Goal: Transaction & Acquisition: Purchase product/service

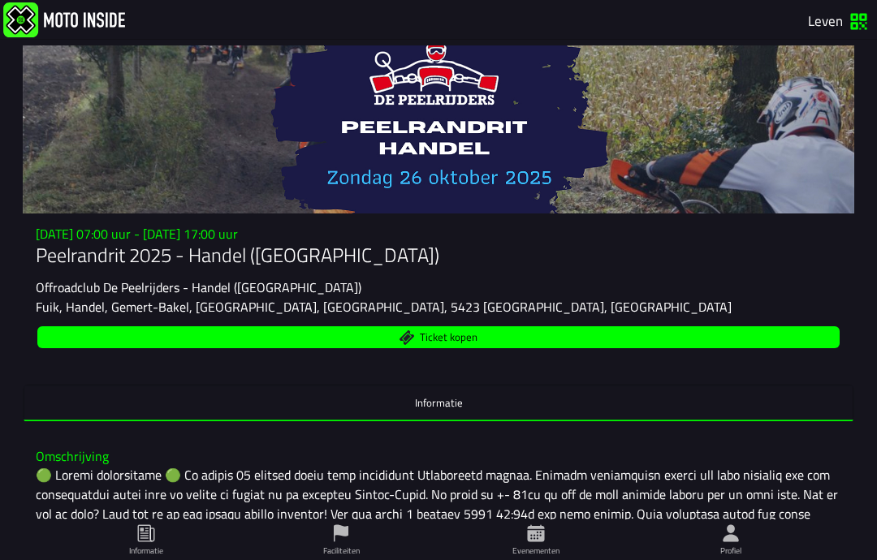
click at [460, 348] on button "Ticket kopen" at bounding box center [438, 337] width 802 height 22
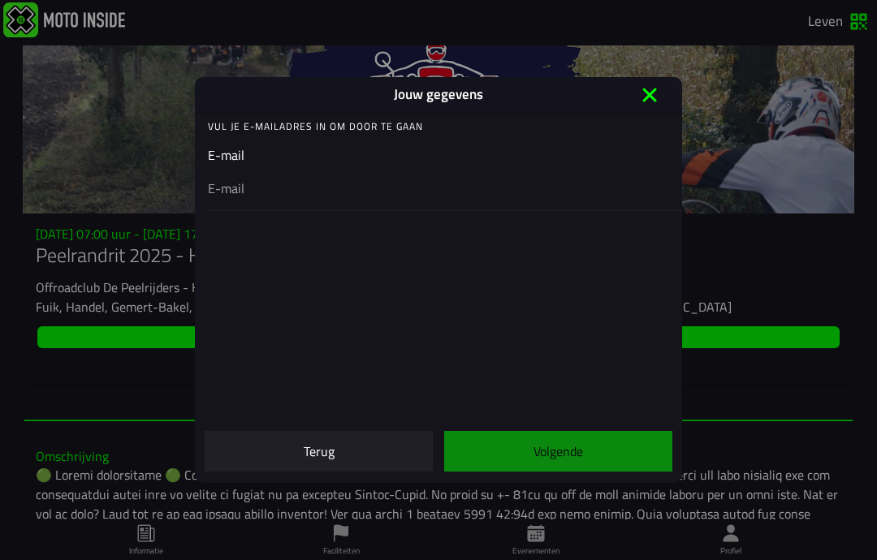
click at [252, 169] on div at bounding box center [438, 187] width 461 height 45
click at [252, 179] on input "email" at bounding box center [438, 188] width 461 height 19
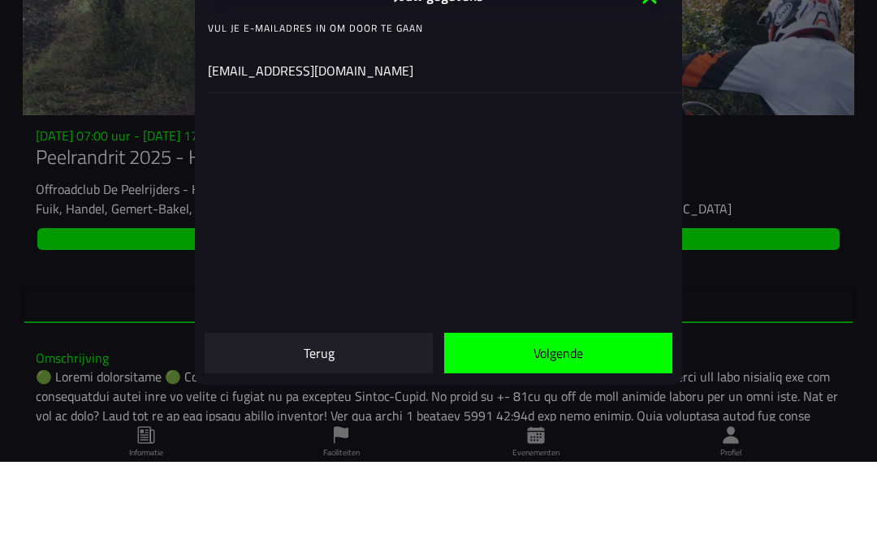
type input "[EMAIL_ADDRESS][DOMAIN_NAME]"
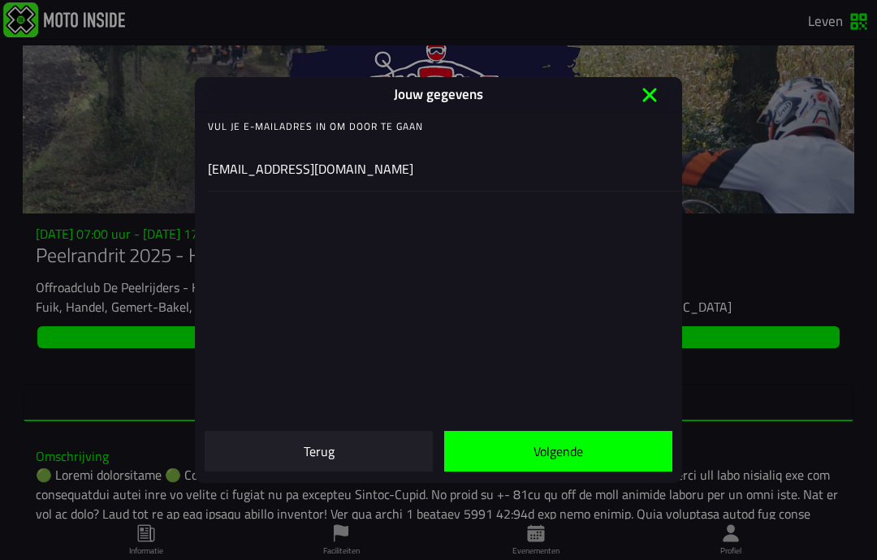
click at [547, 456] on font "Volgende" at bounding box center [558, 451] width 50 height 19
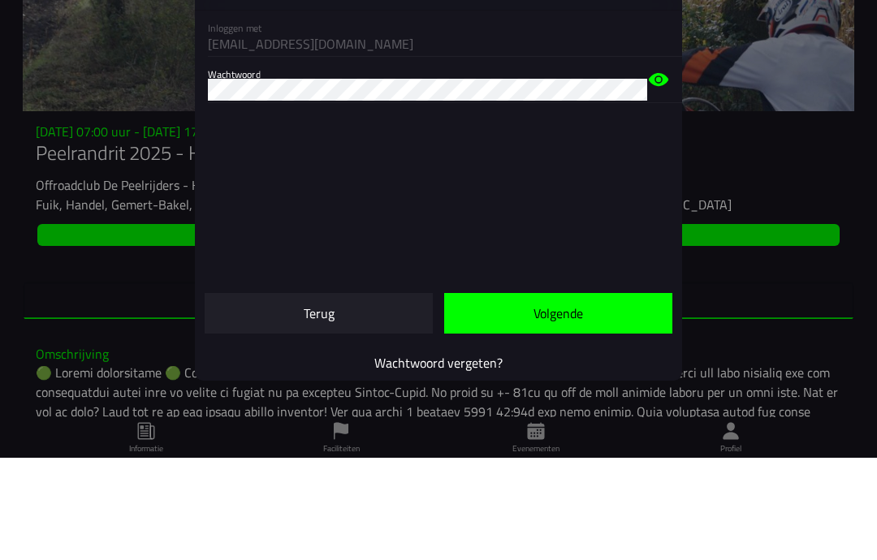
click at [658, 159] on div "Wachtwoord" at bounding box center [445, 182] width 474 height 46
click at [656, 175] on icon at bounding box center [658, 181] width 19 height 13
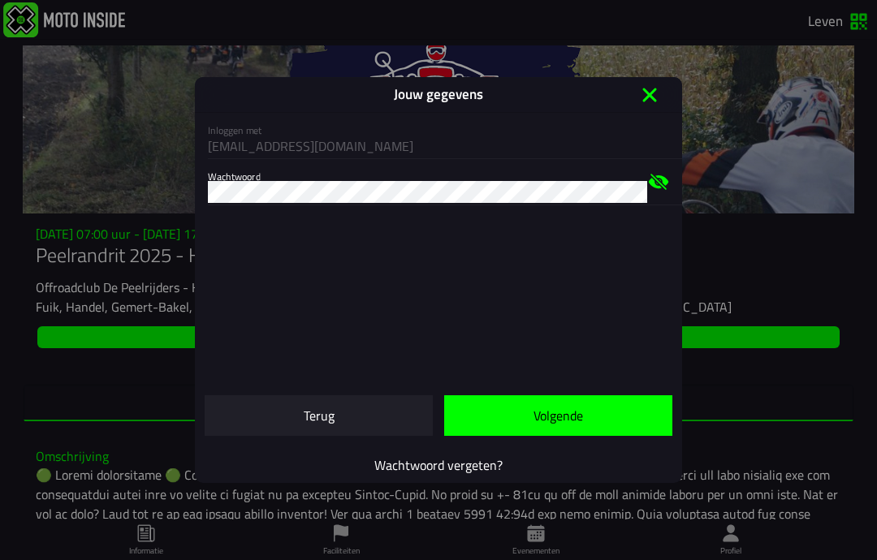
click at [572, 417] on font "Volgende" at bounding box center [558, 415] width 50 height 19
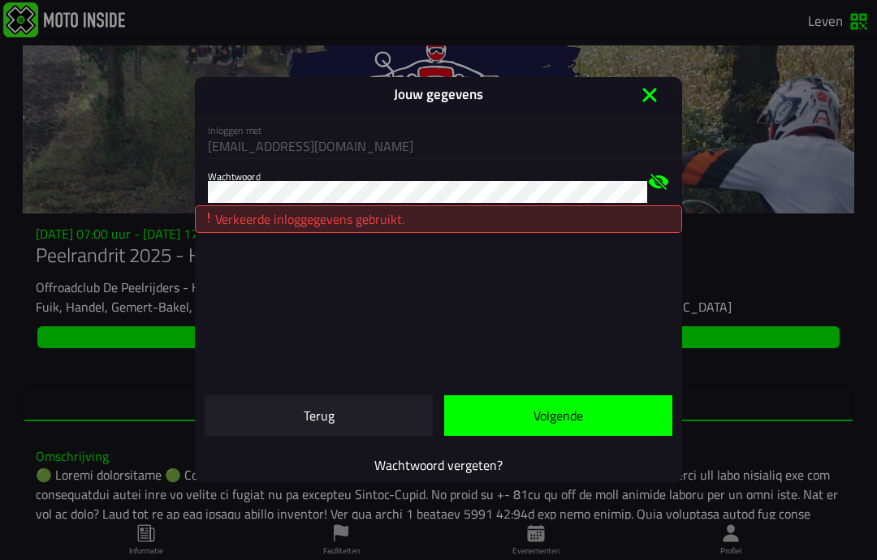
click at [457, 222] on div "Verkeerde inloggegevens gebruikt." at bounding box center [438, 219] width 487 height 28
click at [360, 418] on span "Terug" at bounding box center [319, 415] width 202 height 13
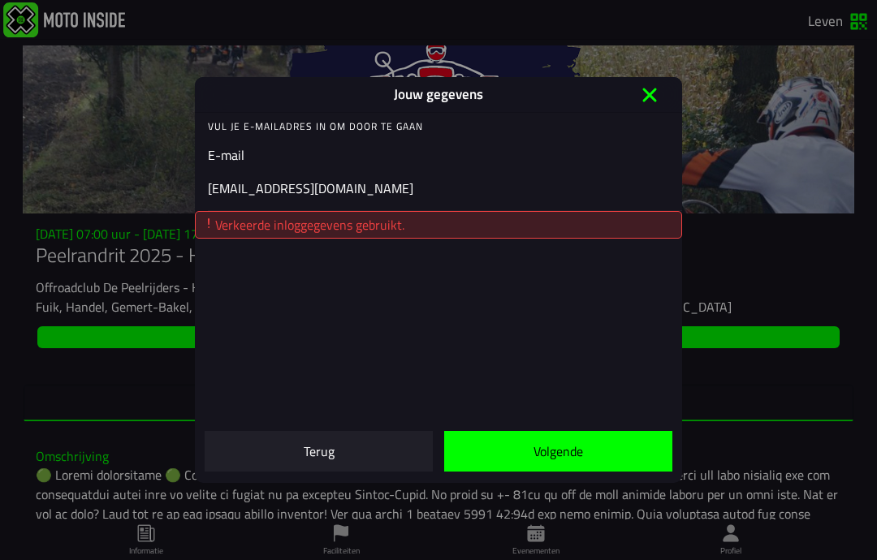
click at [328, 460] on font "Terug" at bounding box center [319, 451] width 31 height 19
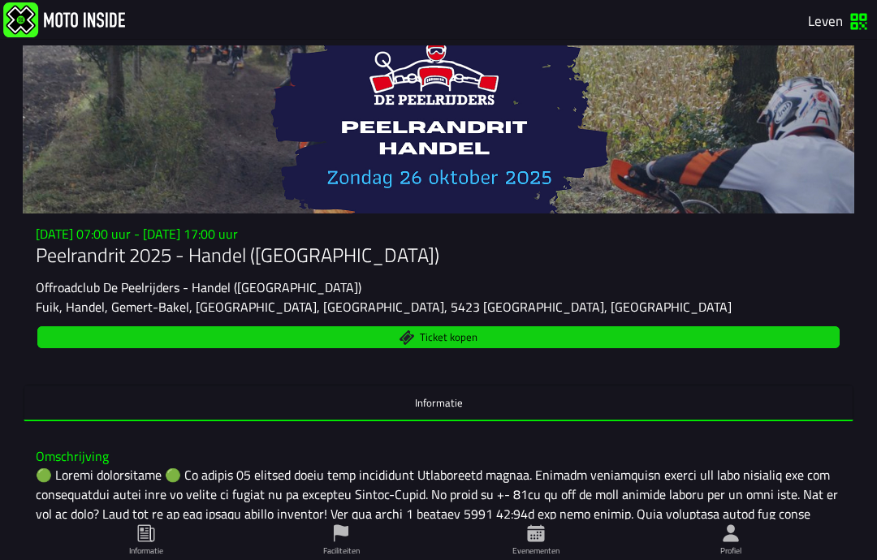
click at [473, 352] on div "Ticket kopen" at bounding box center [439, 337] width 806 height 28
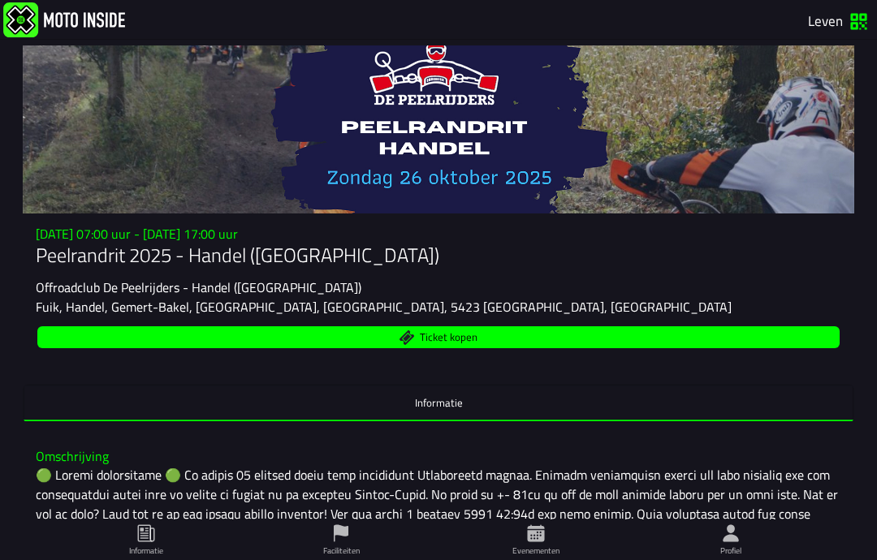
click at [469, 345] on font "Ticket kopen" at bounding box center [449, 337] width 58 height 16
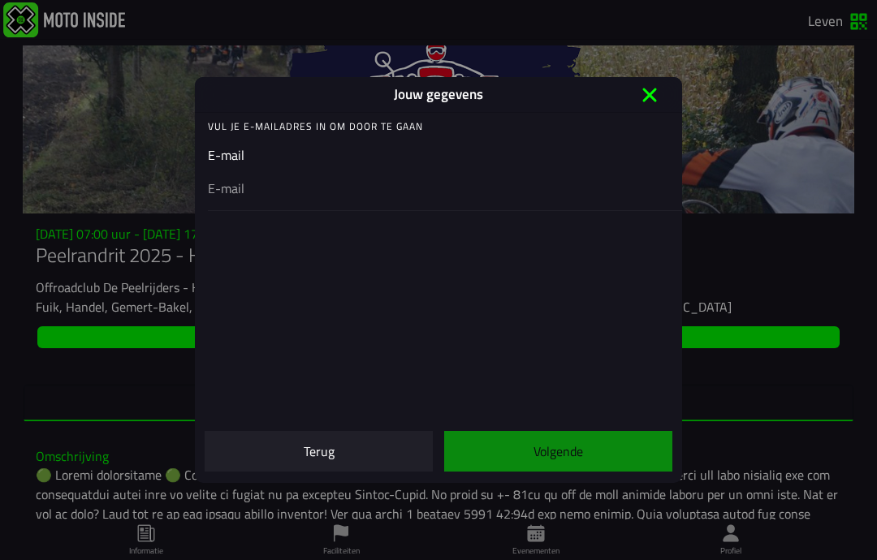
click at [292, 171] on div at bounding box center [438, 187] width 461 height 45
click at [292, 179] on input "email" at bounding box center [438, 188] width 461 height 19
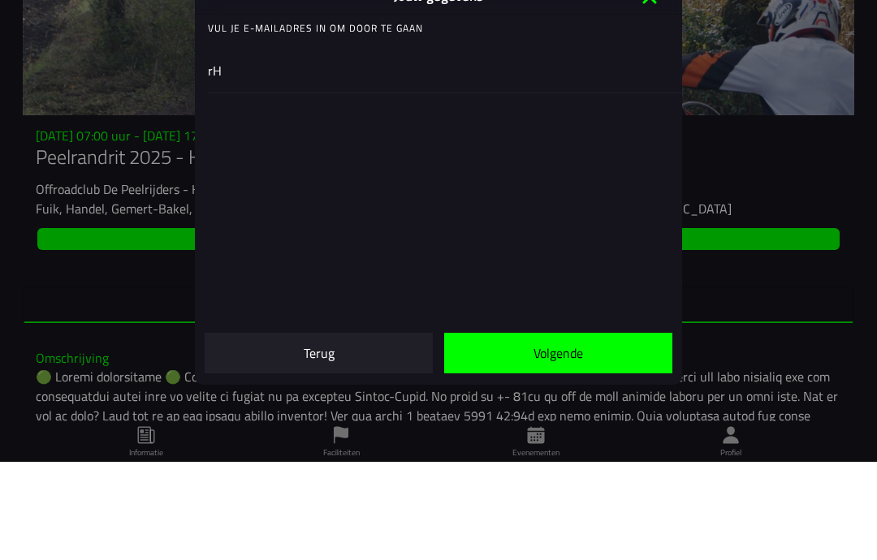
type input "r"
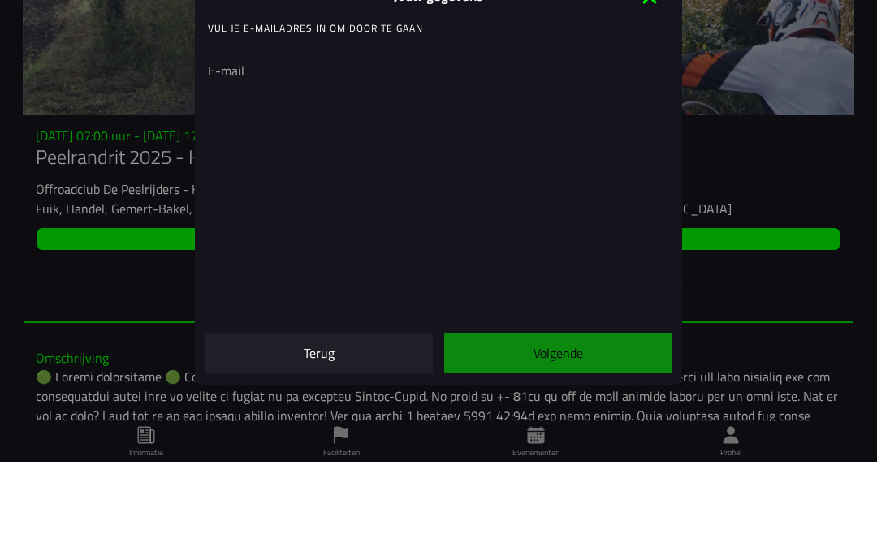
type input "r"
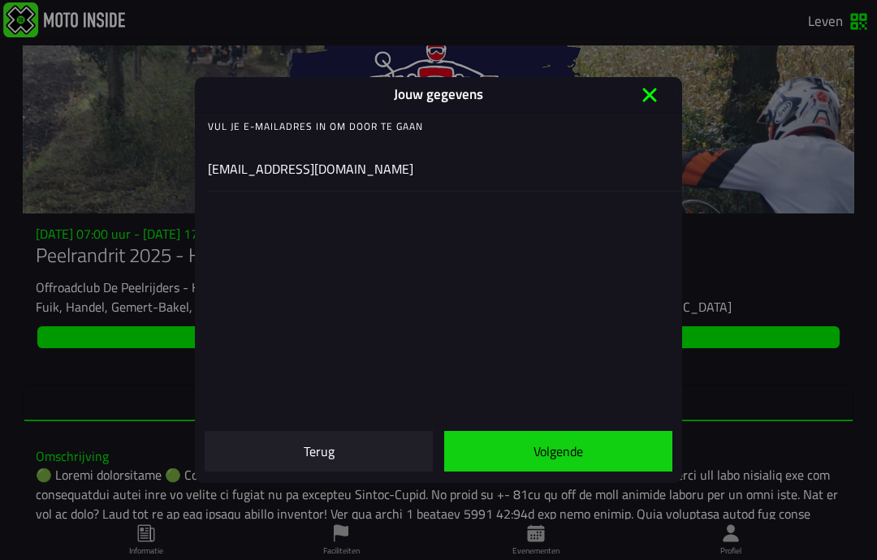
type input "[EMAIL_ADDRESS][DOMAIN_NAME]"
click at [552, 450] on font "Volgende" at bounding box center [558, 451] width 50 height 19
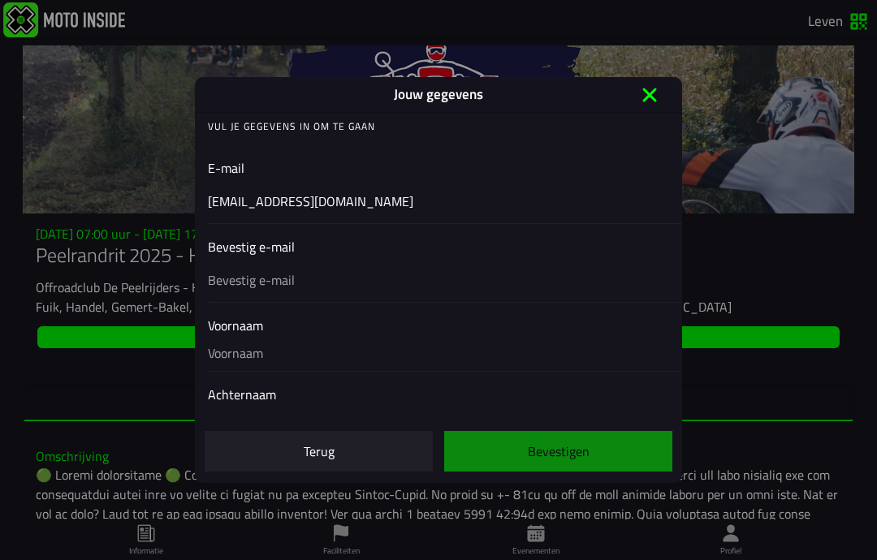
click at [300, 273] on div "Bevestig e-mail" at bounding box center [438, 269] width 461 height 65
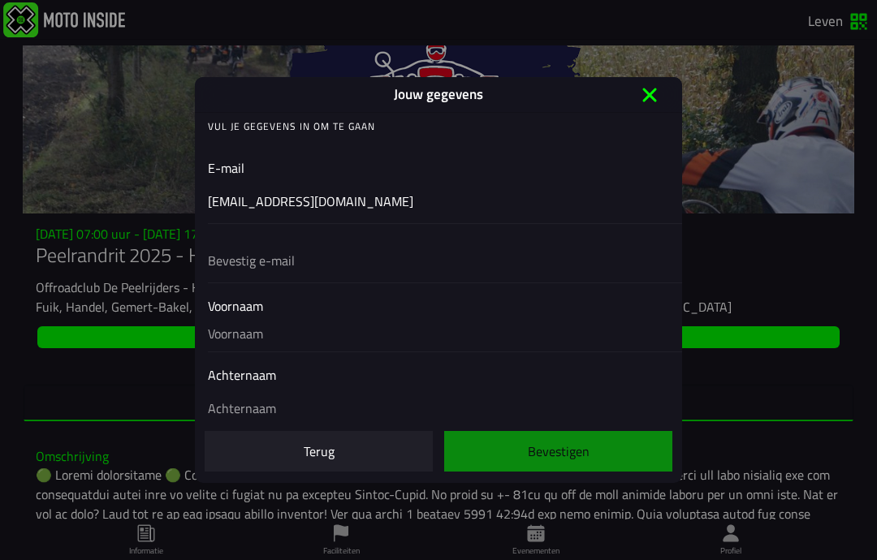
scroll to position [19, 0]
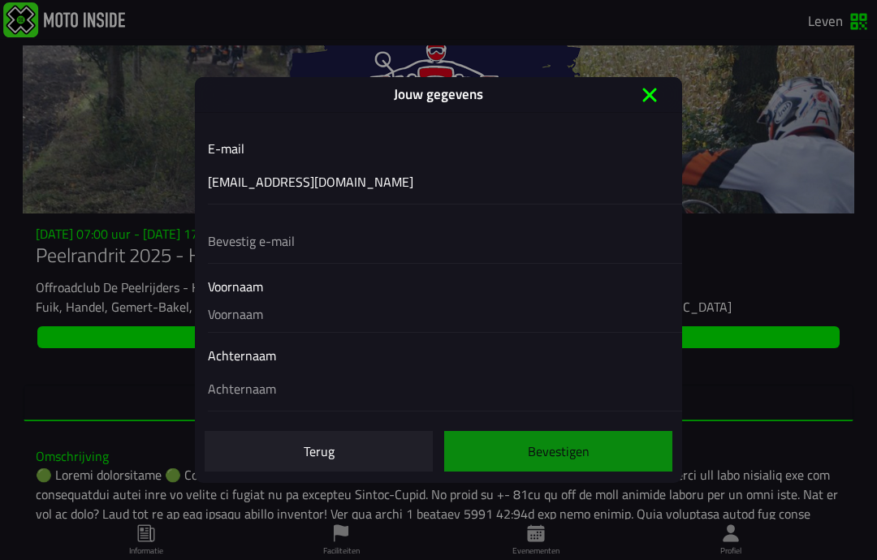
type input "r"
click at [245, 239] on input "R" at bounding box center [438, 240] width 461 height 19
type input "[EMAIL_ADDRESS][DOMAIN_NAME]"
click at [264, 313] on div "Voornaam" at bounding box center [438, 304] width 461 height 55
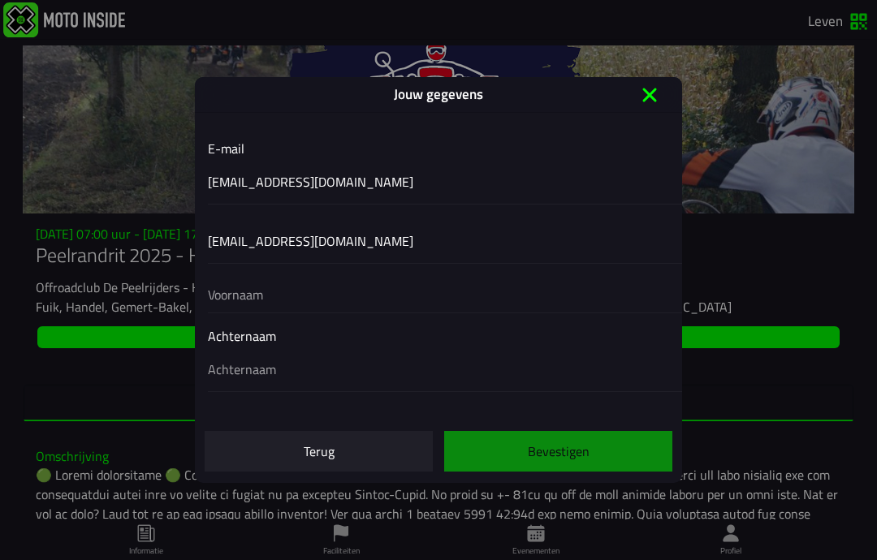
scroll to position [69, 0]
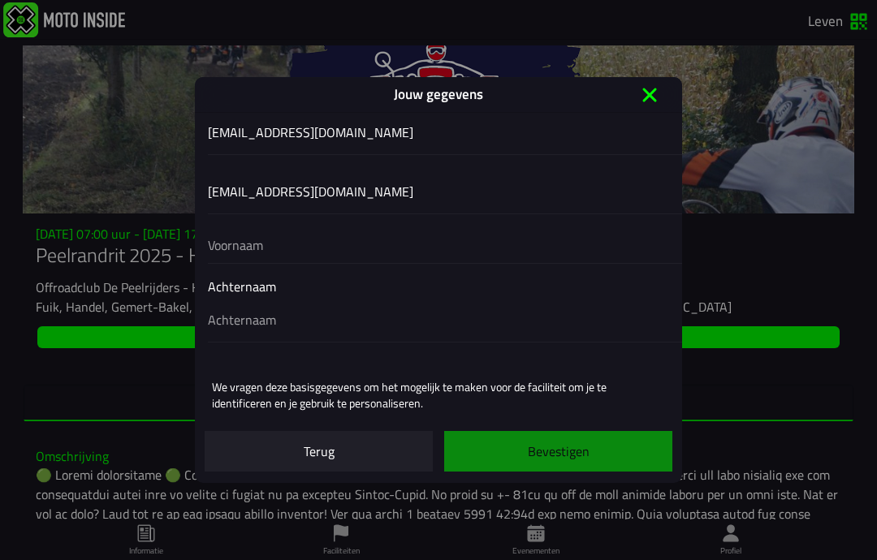
type input "r"
click at [266, 248] on input "r" at bounding box center [438, 245] width 461 height 36
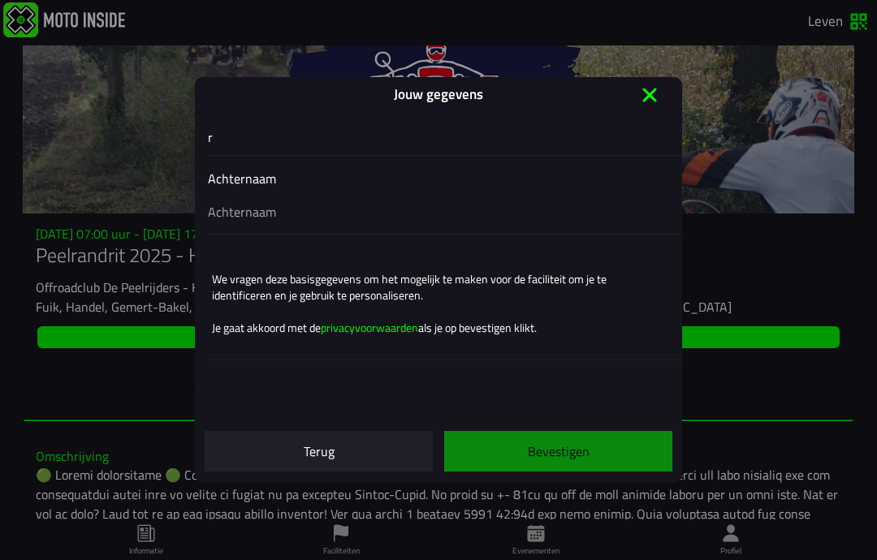
scroll to position [184, 0]
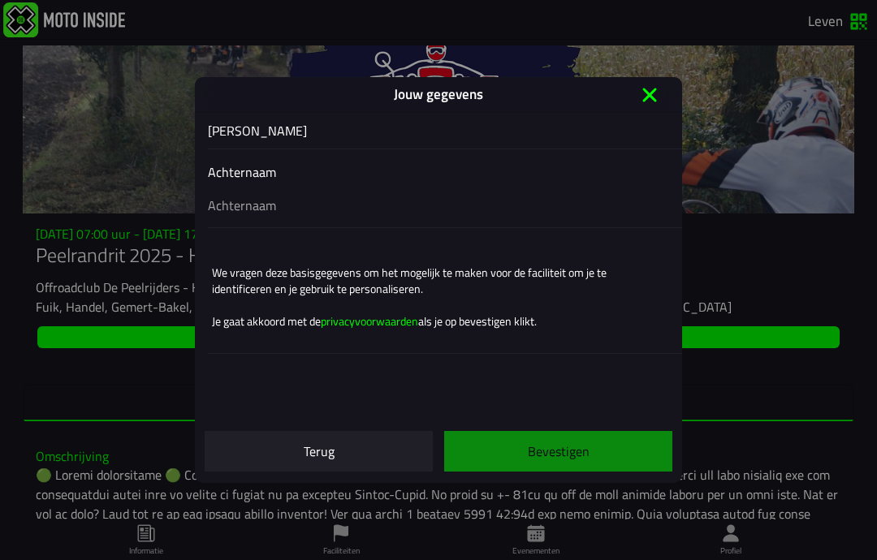
type input "[PERSON_NAME]"
click at [296, 196] on input "text" at bounding box center [438, 205] width 461 height 19
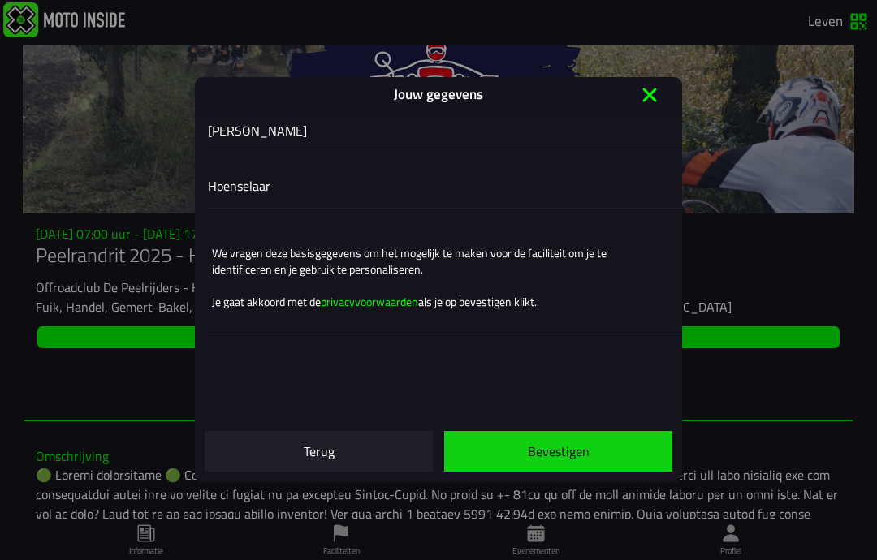
type input "Hoenselaar"
click at [556, 460] on font "Bevestigen" at bounding box center [559, 451] width 62 height 19
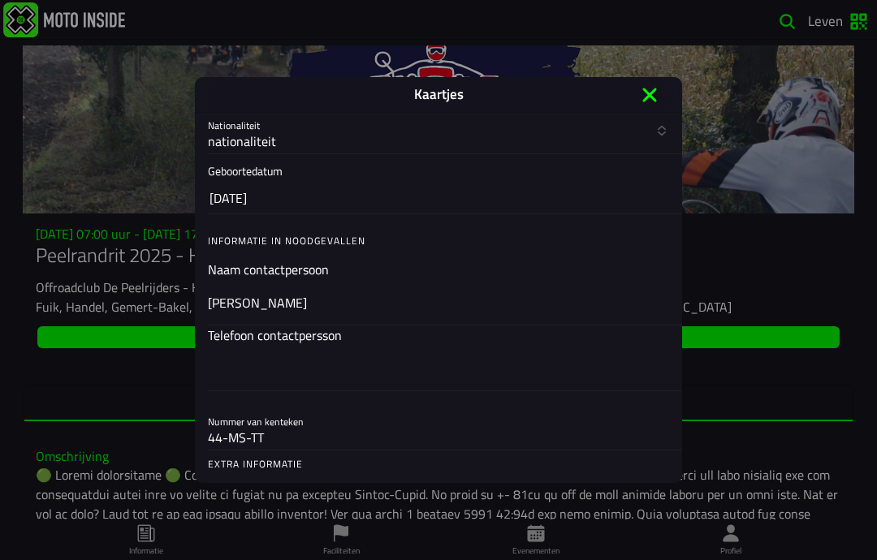
scroll to position [344, 0]
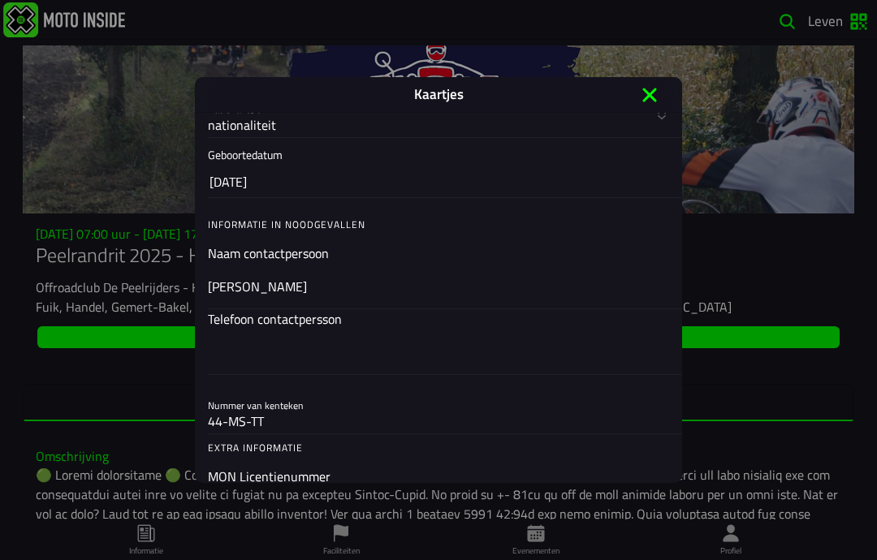
click at [260, 357] on div "Telefoon contactpersson" at bounding box center [438, 341] width 461 height 65
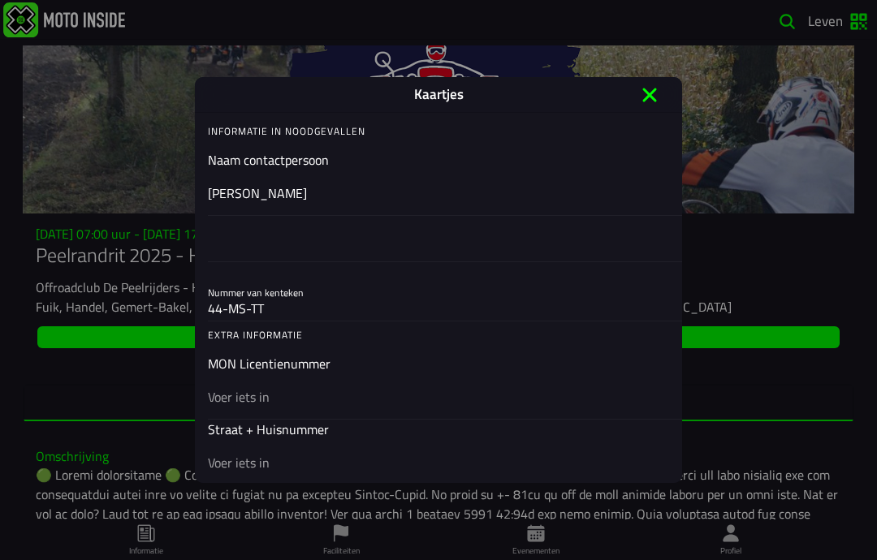
scroll to position [438, 0]
type input "0646446140"
click at [299, 313] on div "Nummer van kenteken 44-MS-TT" at bounding box center [438, 296] width 461 height 45
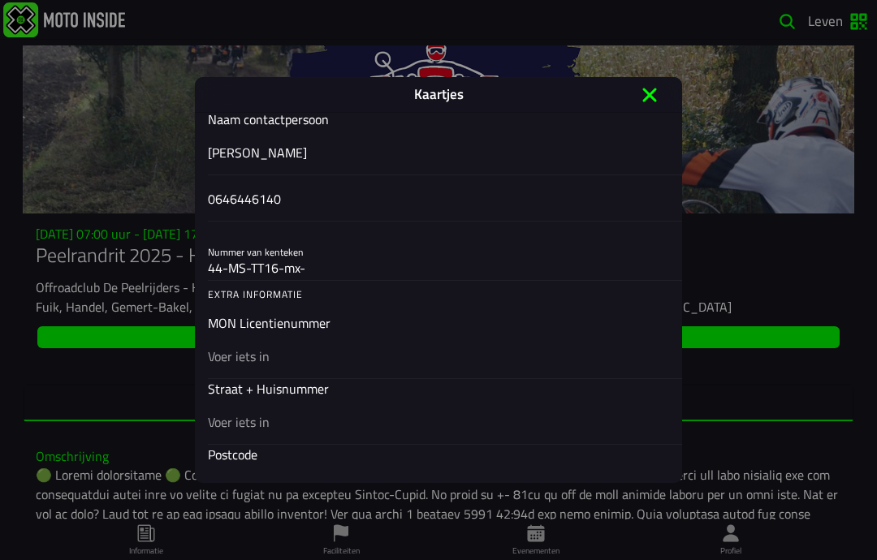
click at [323, 271] on input "44-MS-TT16-mx-" at bounding box center [438, 267] width 461 height 19
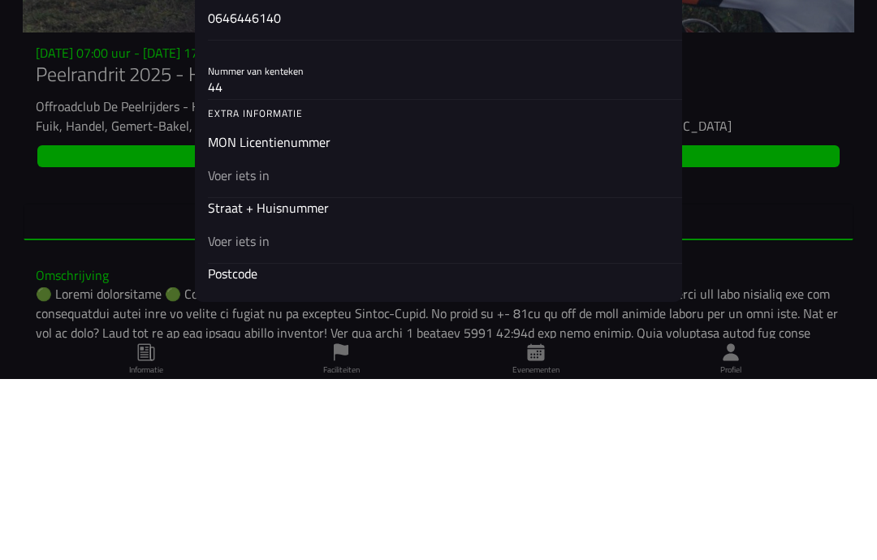
type input "4"
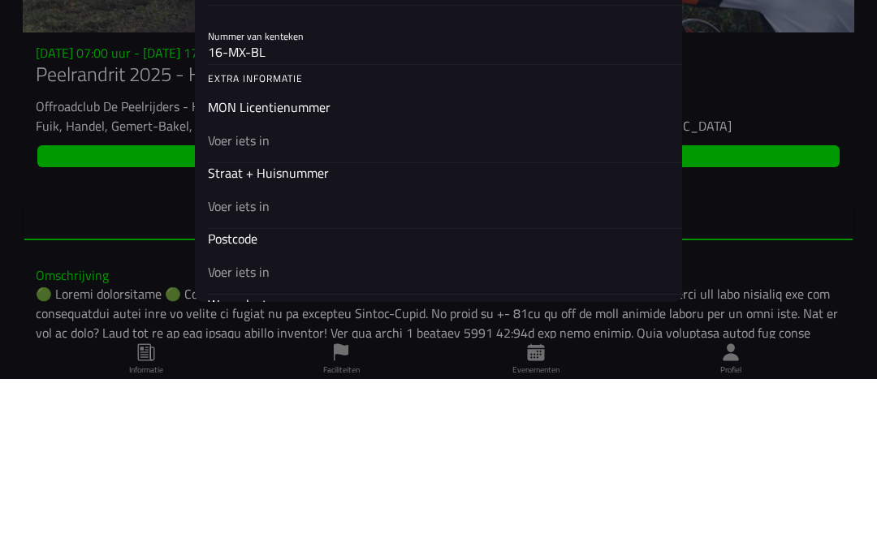
scroll to position [523, 0]
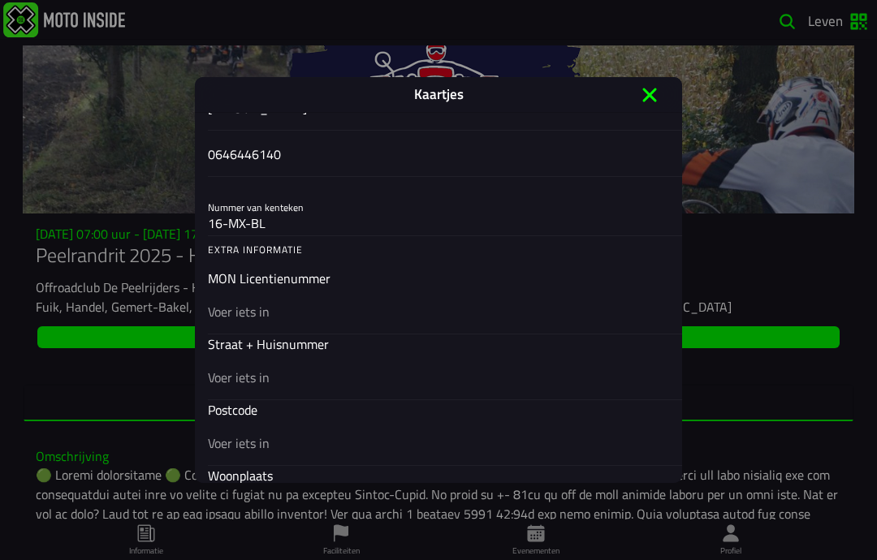
type input "16-MX-BL"
click at [295, 319] on div "MON Licentienummer" at bounding box center [438, 301] width 461 height 65
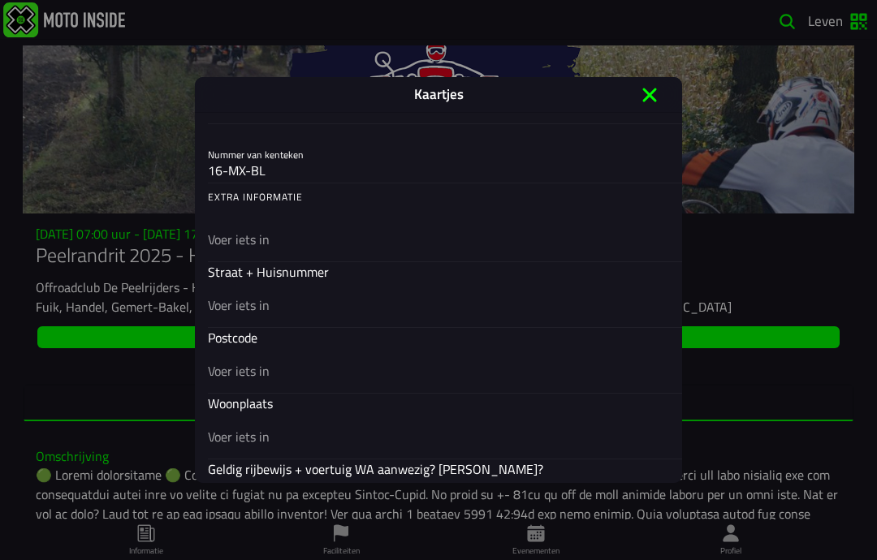
scroll to position [577, 0]
type input "--"
click at [875, 555] on ion-backdrop at bounding box center [438, 280] width 877 height 560
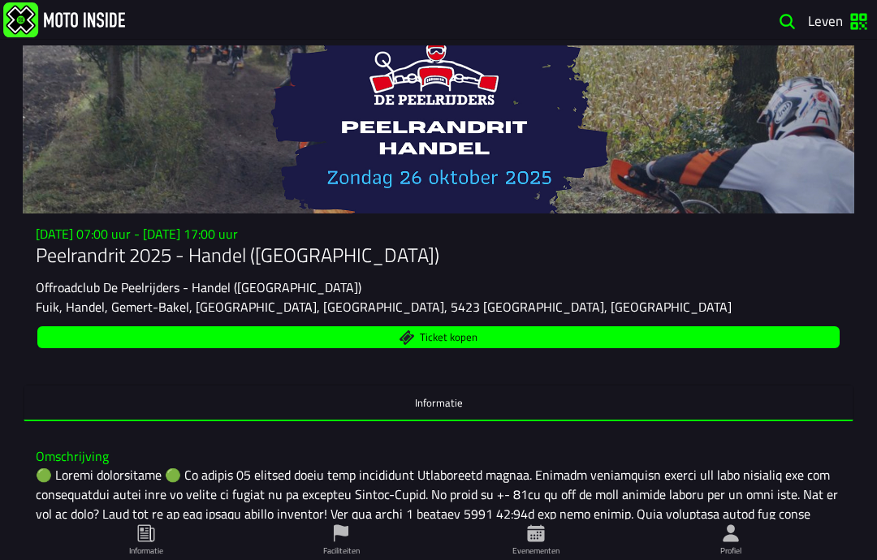
scroll to position [0, 0]
click at [644, 345] on span "Ticket kopen" at bounding box center [439, 337] width 784 height 15
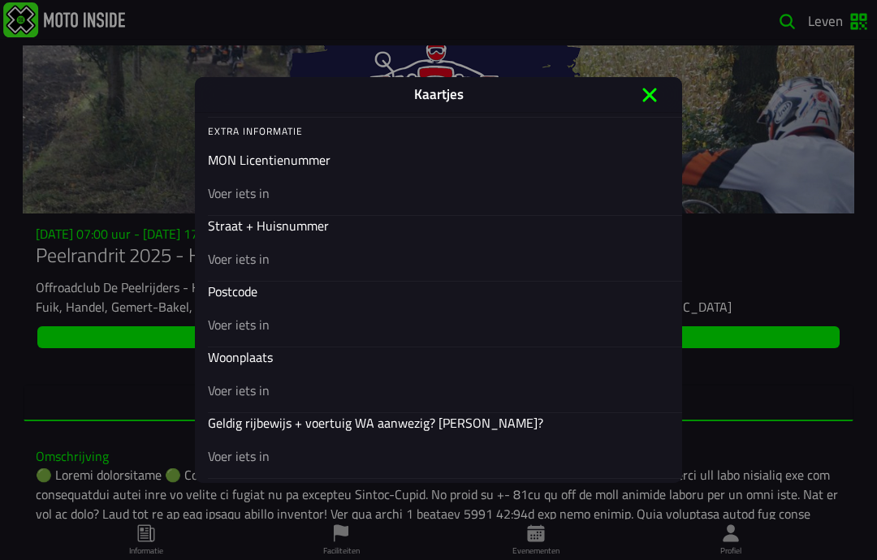
scroll to position [663, 0]
click at [293, 267] on input "text" at bounding box center [438, 257] width 461 height 19
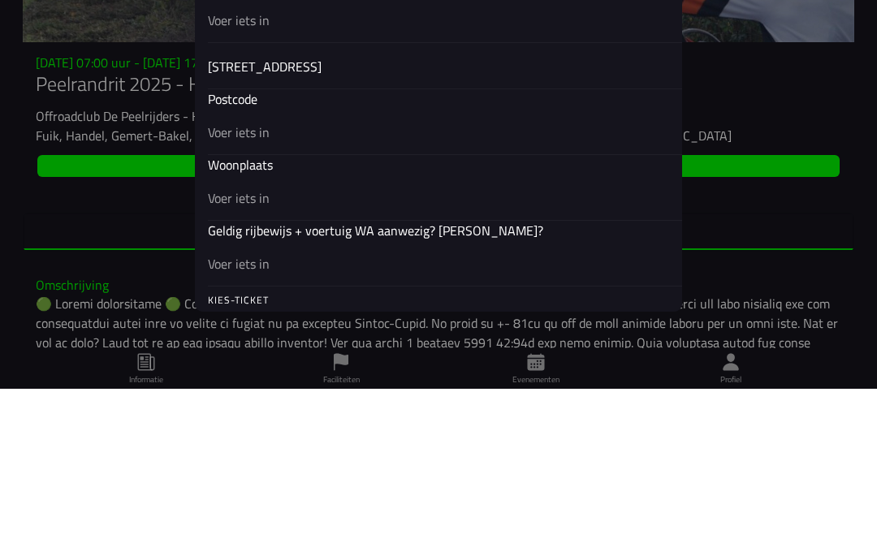
type input "[STREET_ADDRESS]"
click at [231, 294] on input "text" at bounding box center [438, 303] width 461 height 19
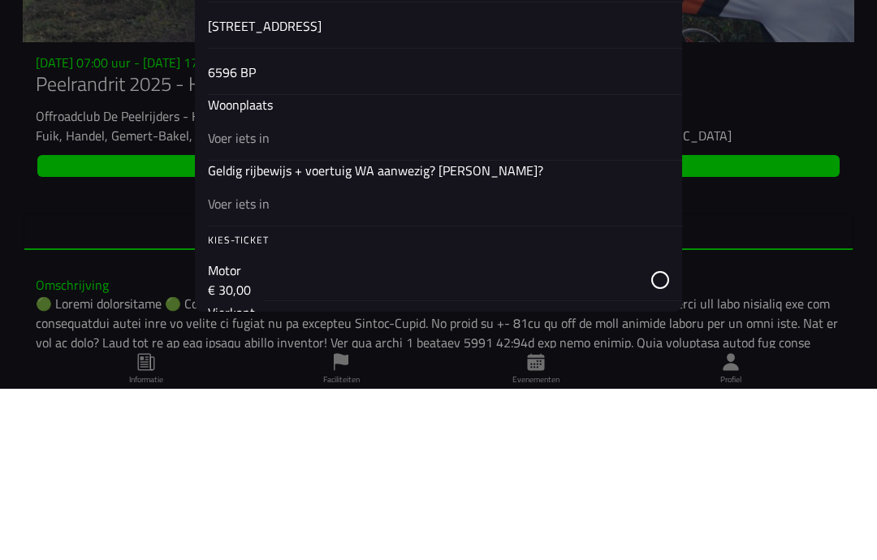
scroll to position [706, 0]
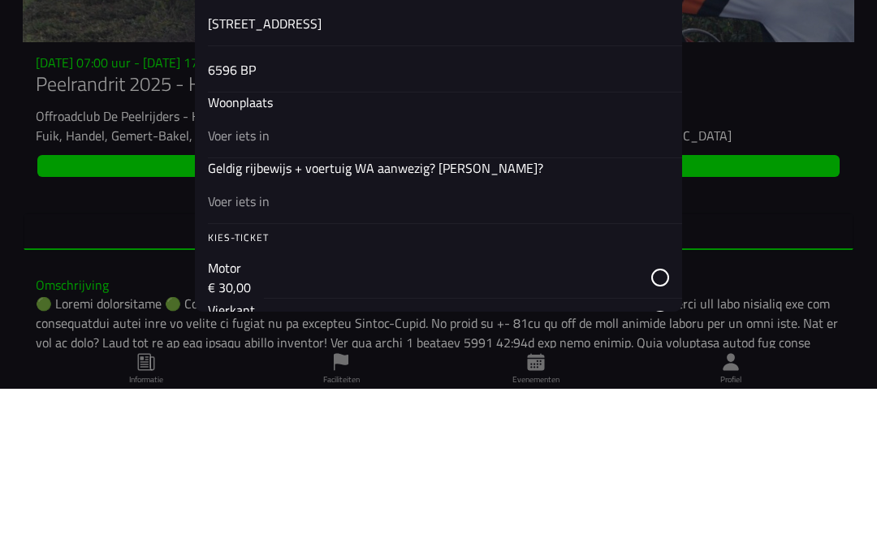
type input "6596 BP"
click at [226, 297] on input "text" at bounding box center [438, 306] width 461 height 19
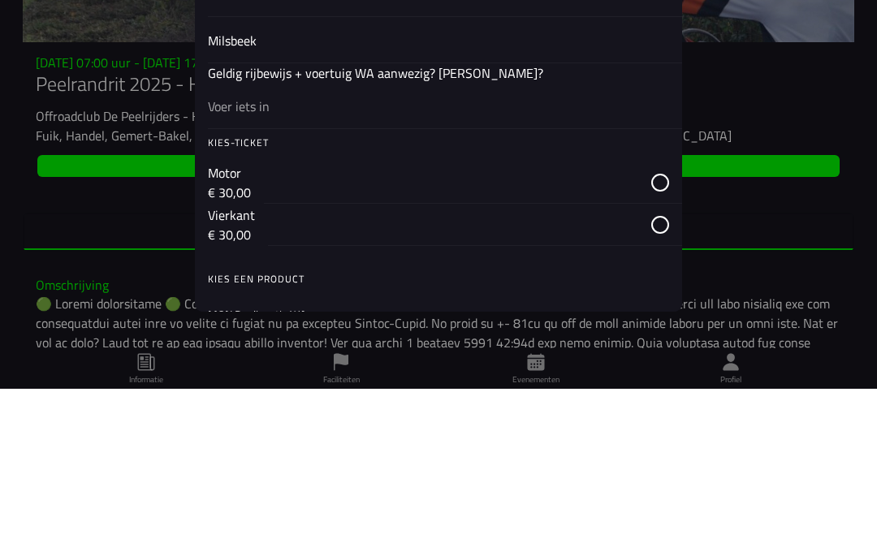
scroll to position [780, 0]
type input "Milsbeek"
click at [244, 269] on input "text" at bounding box center [438, 278] width 461 height 19
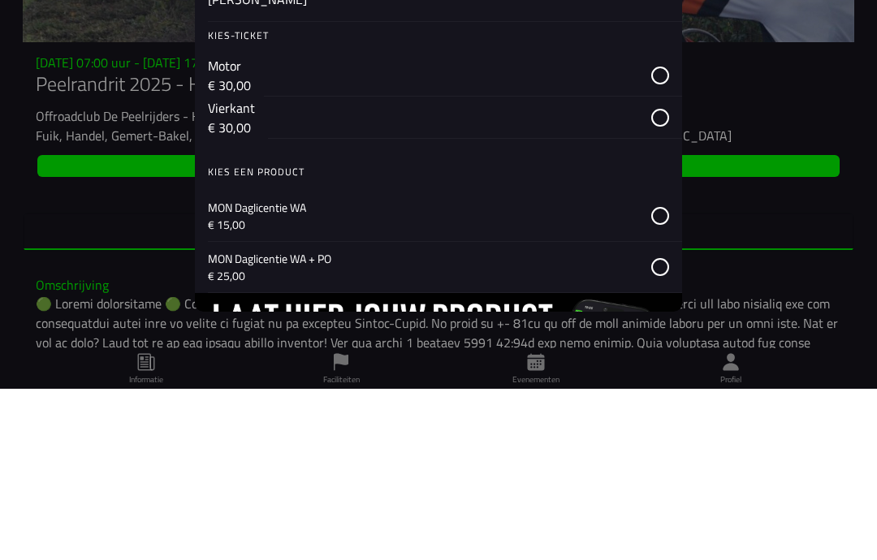
scroll to position [867, 0]
type input "[PERSON_NAME]"
click at [658, 227] on div "button" at bounding box center [473, 248] width 418 height 42
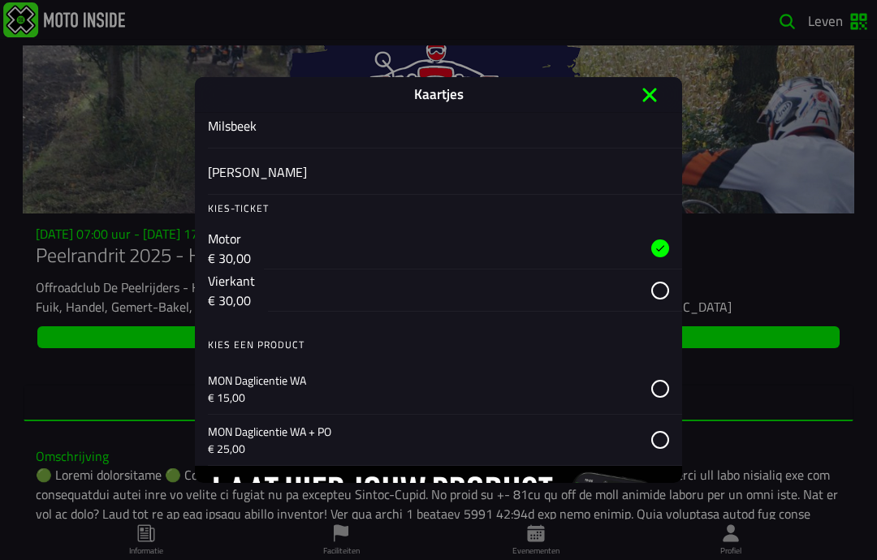
click at [664, 398] on icon at bounding box center [660, 389] width 18 height 18
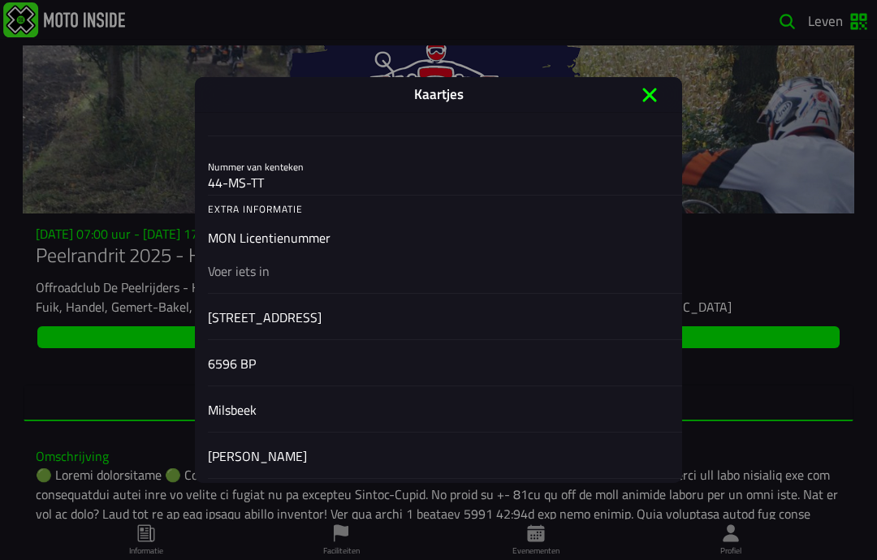
scroll to position [577, 0]
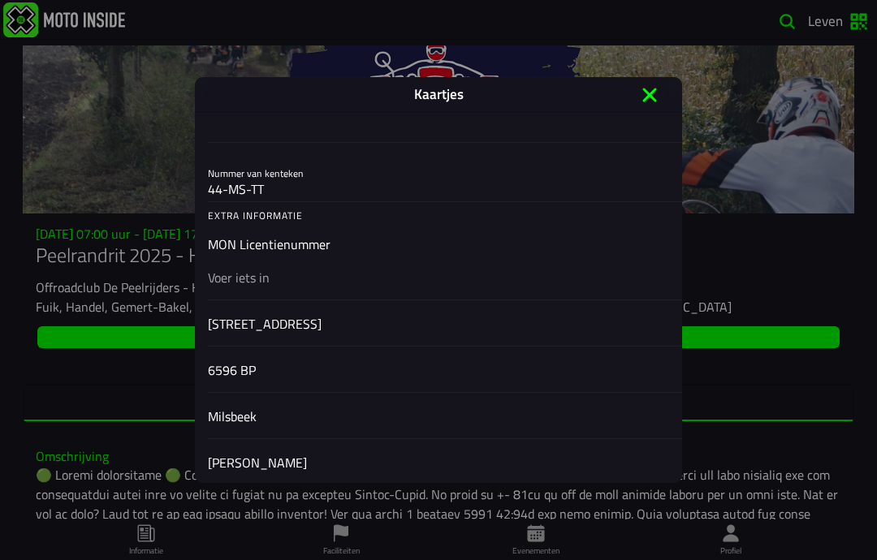
click at [291, 196] on input "44-MS-TT" at bounding box center [438, 188] width 461 height 19
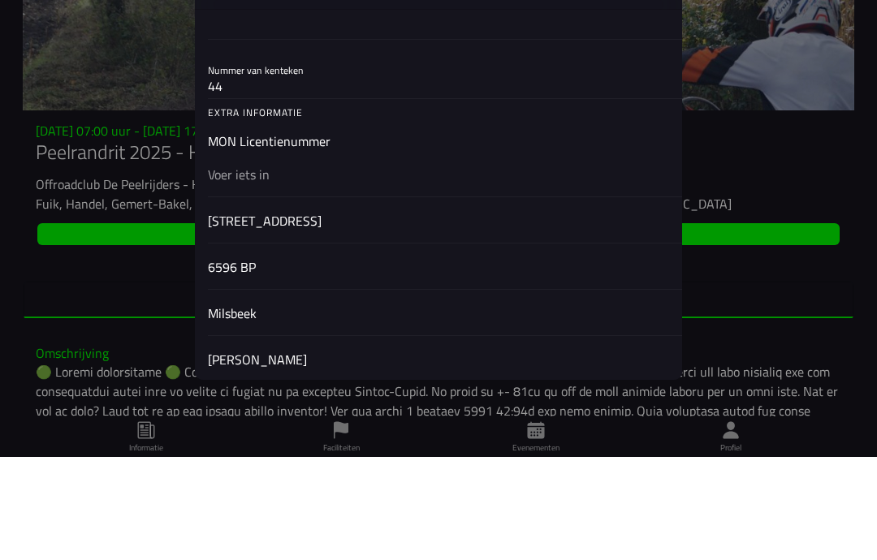
type input "4"
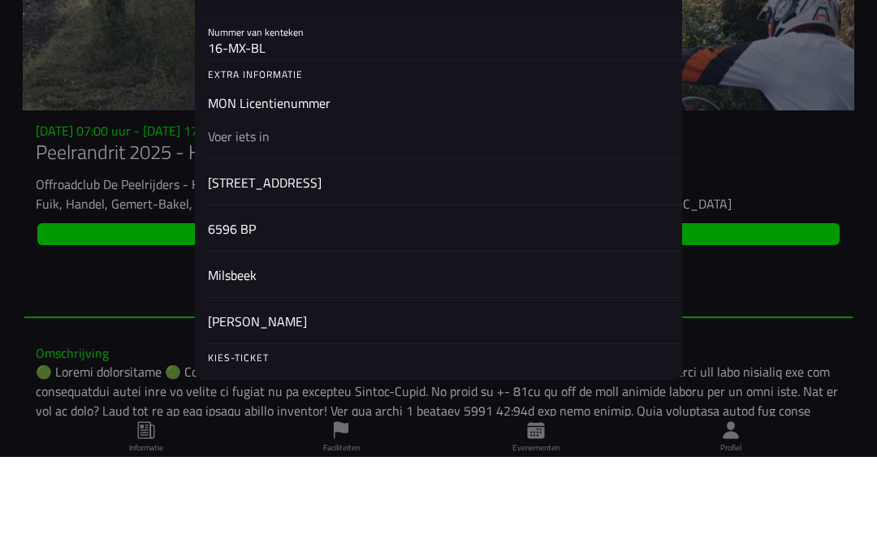
scroll to position [616, 0]
type input "16-MX-BL"
click at [236, 228] on input "text" at bounding box center [438, 237] width 461 height 19
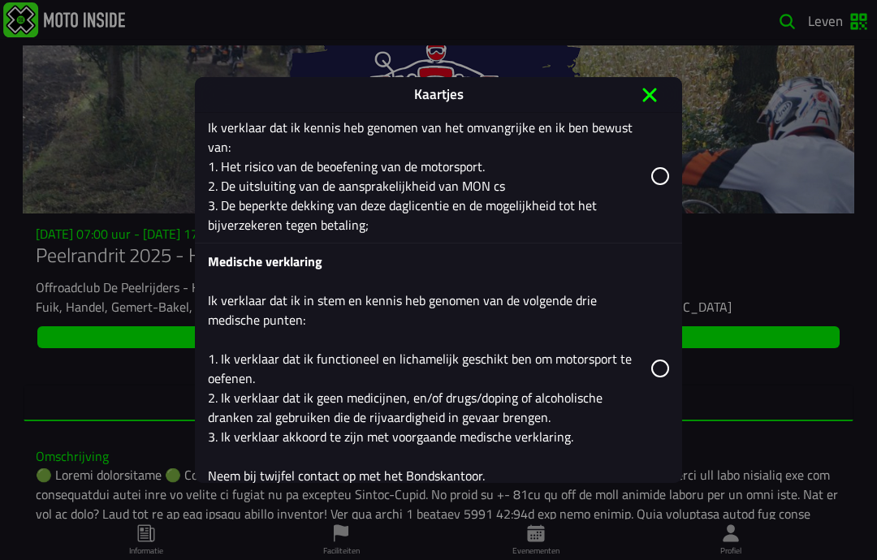
scroll to position [2015, 0]
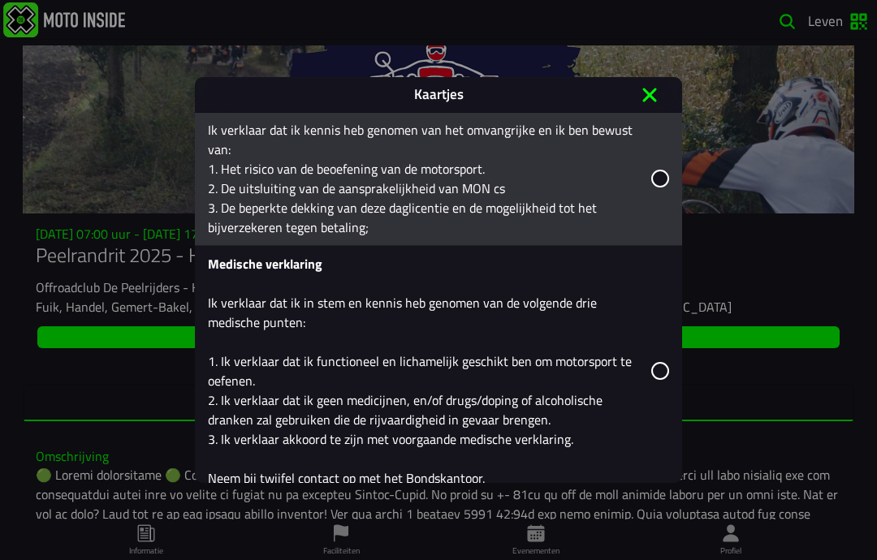
type input "-"
click at [657, 188] on icon at bounding box center [660, 179] width 18 height 18
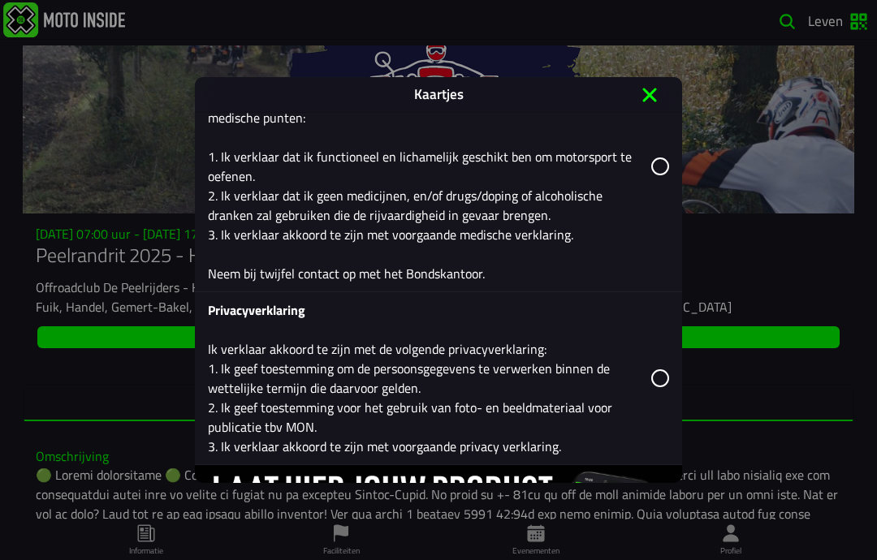
scroll to position [2235, 0]
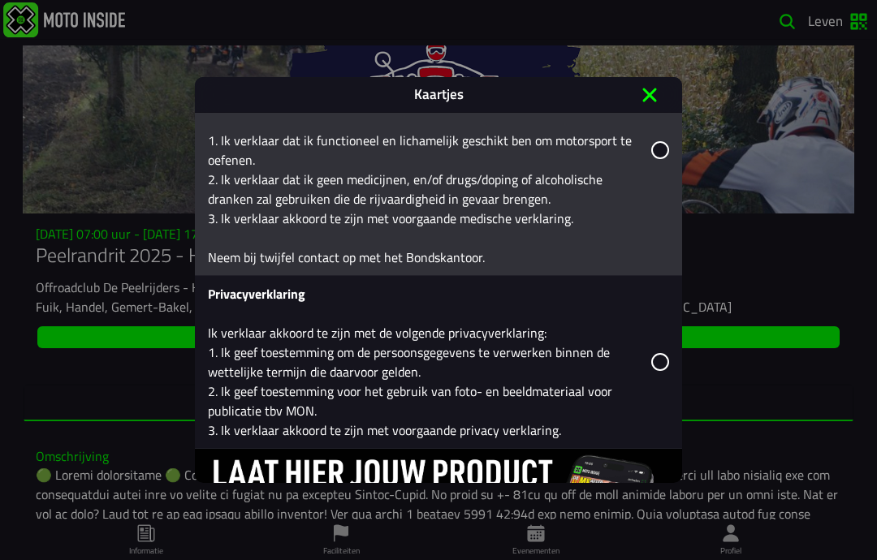
click at [676, 222] on div "Medische verklaring Ik verklaar dat ik in stem en kennis heb genomen van de vol…" at bounding box center [445, 150] width 474 height 250
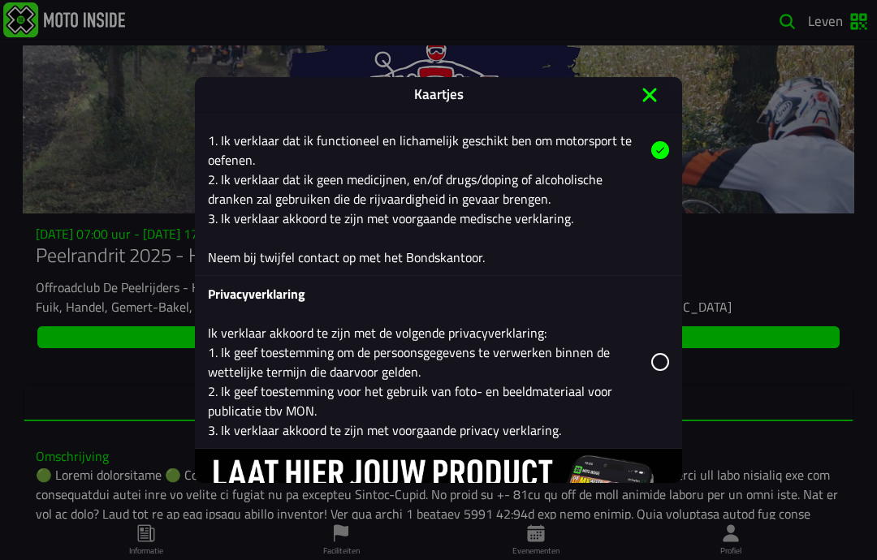
click at [662, 159] on icon at bounding box center [660, 150] width 18 height 18
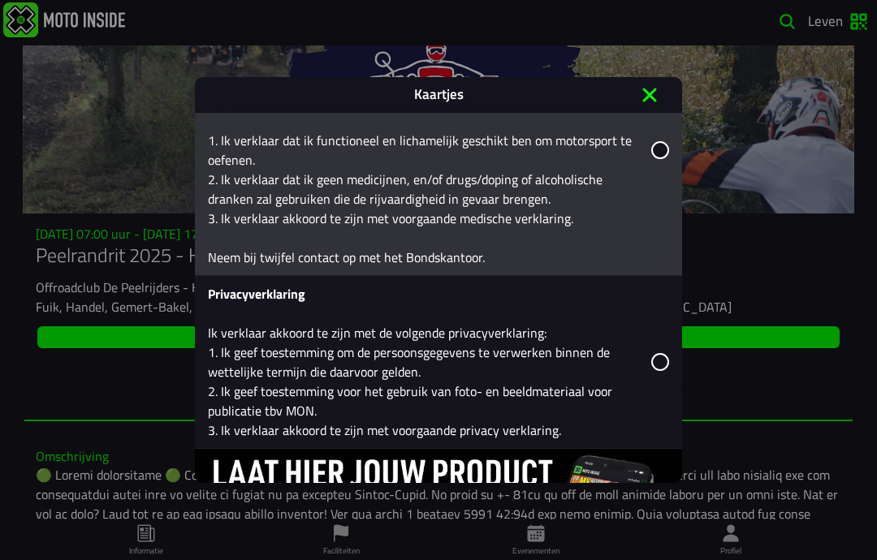
click at [662, 159] on icon at bounding box center [660, 150] width 18 height 18
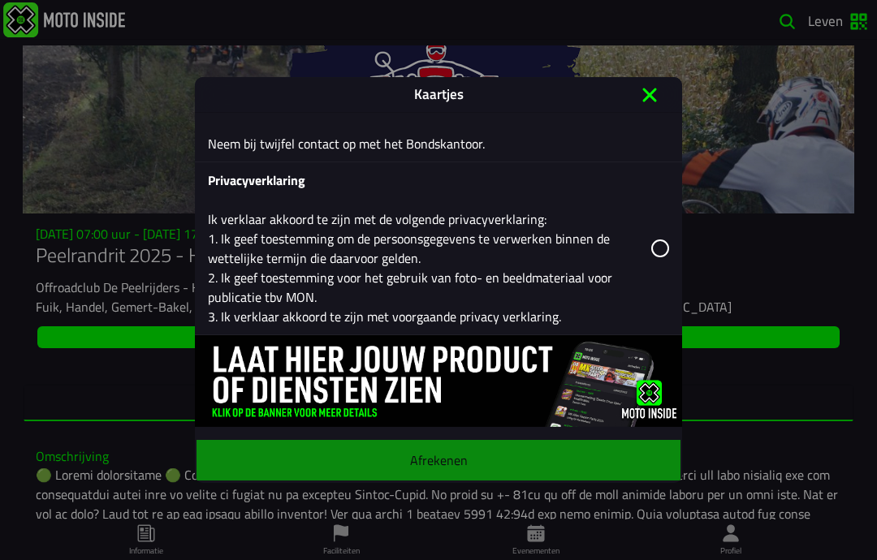
scroll to position [2422, 0]
click at [658, 243] on icon at bounding box center [660, 249] width 18 height 18
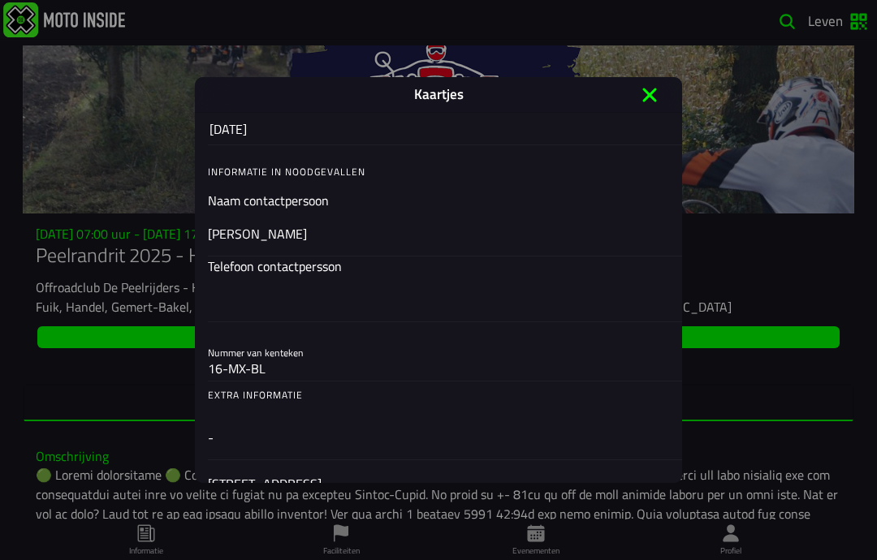
scroll to position [396, 0]
click at [230, 308] on div "Telefoon contactpersson" at bounding box center [438, 289] width 461 height 65
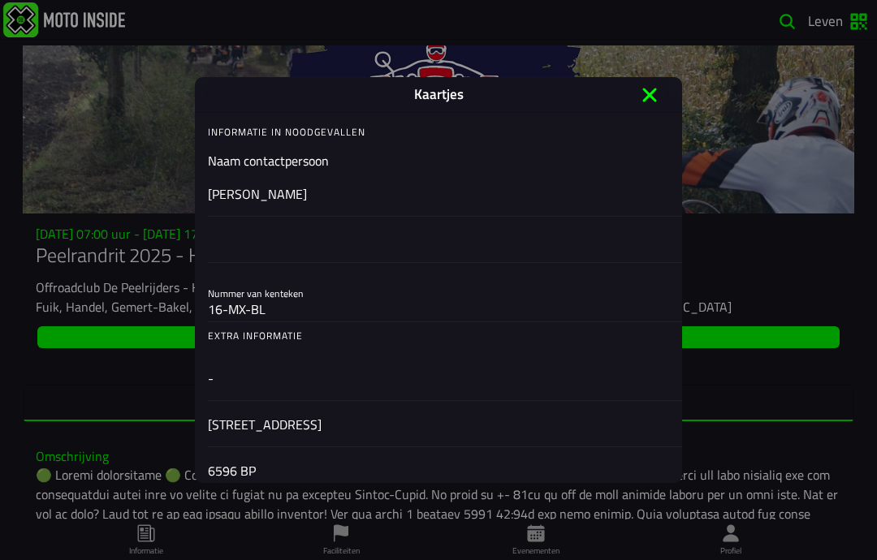
scroll to position [438, 0]
click at [253, 248] on input "06" at bounding box center [438, 238] width 461 height 19
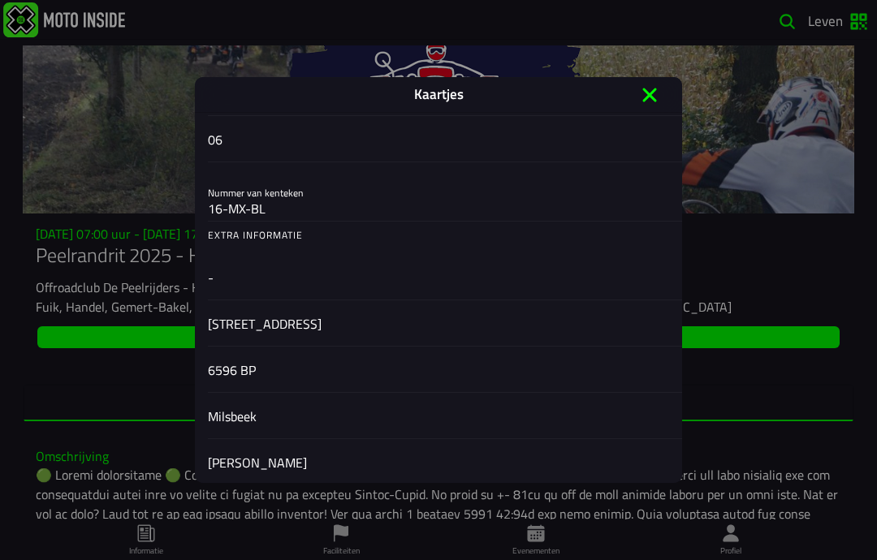
scroll to position [543, 0]
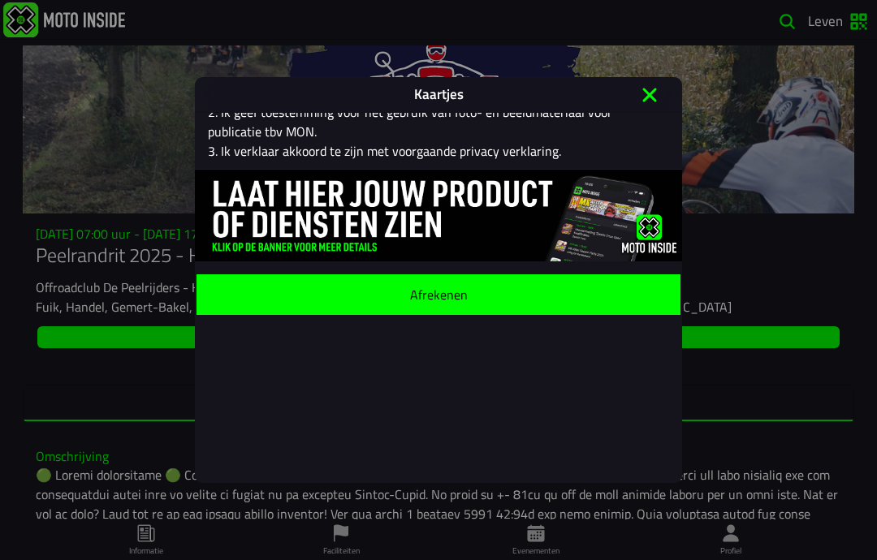
type input "06-46446140"
click at [505, 300] on span "Afrekenen" at bounding box center [438, 293] width 458 height 13
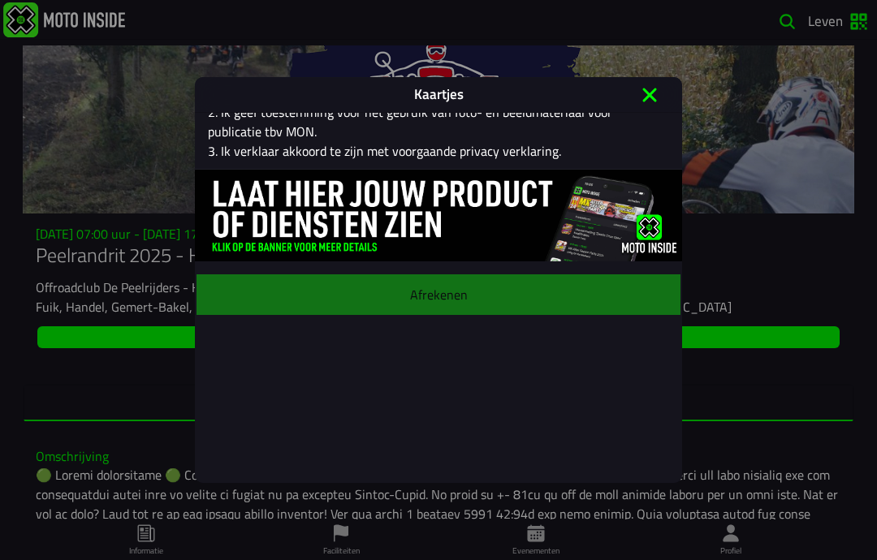
scroll to position [2402, 0]
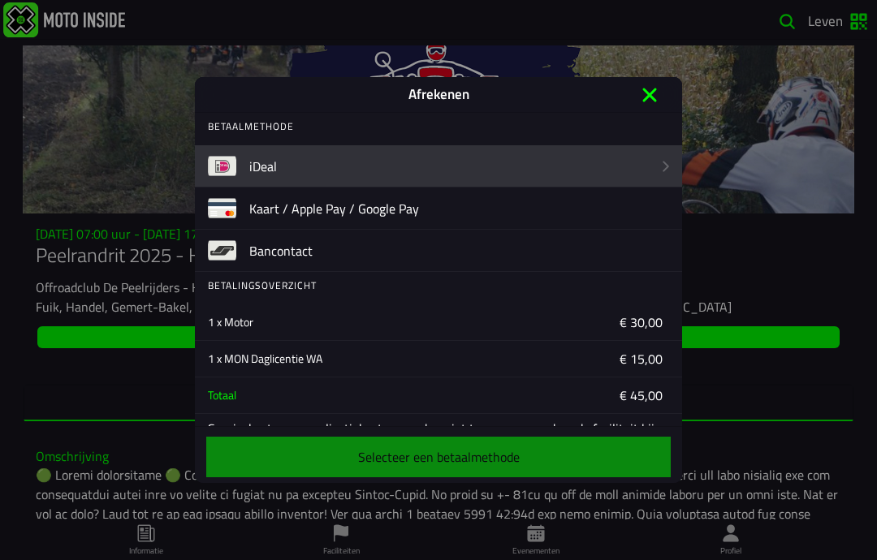
click at [230, 173] on img at bounding box center [222, 166] width 28 height 28
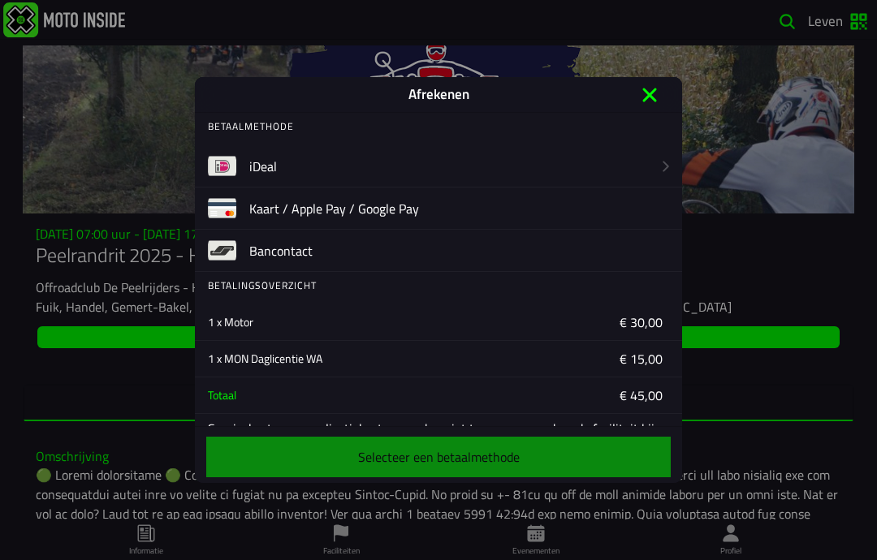
click at [228, 162] on img at bounding box center [222, 166] width 28 height 28
click at [503, 460] on div "Selecteer een betaalmethode" at bounding box center [439, 457] width 468 height 47
click at [439, 451] on div "Selecteer een betaalmethode" at bounding box center [439, 457] width 468 height 47
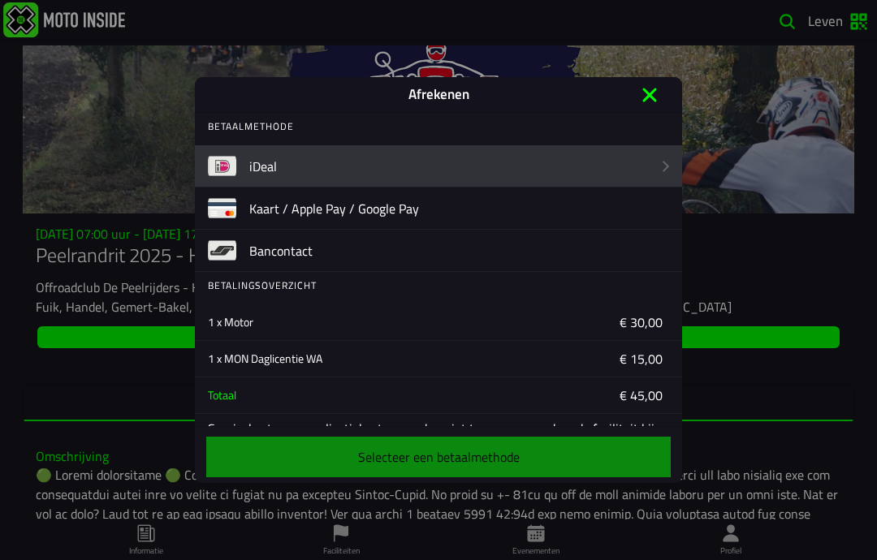
click at [233, 169] on img at bounding box center [222, 166] width 28 height 28
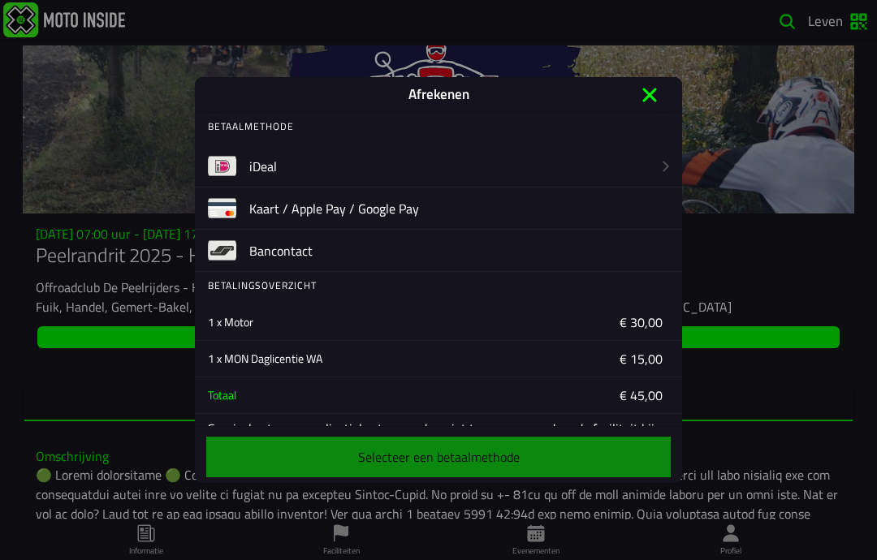
click at [255, 172] on font "iDeal" at bounding box center [263, 166] width 28 height 19
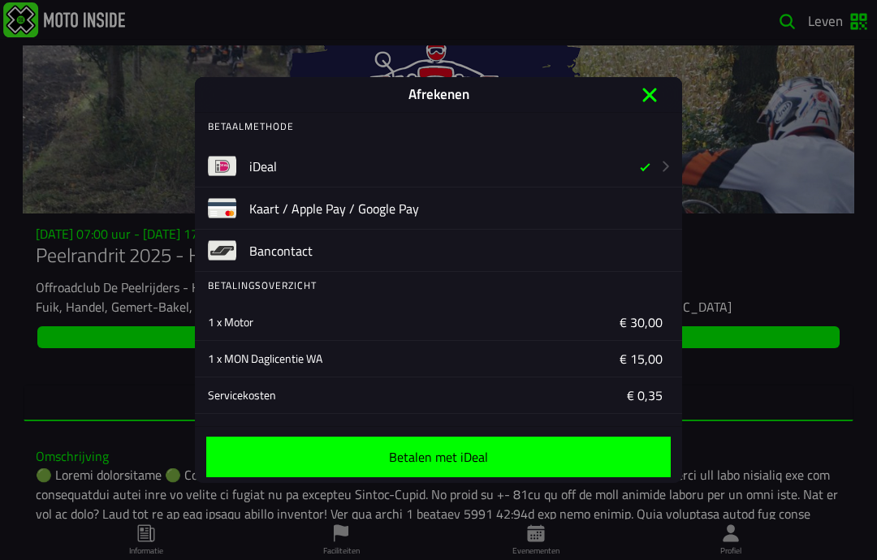
click at [427, 459] on font "Betalen met iDeal" at bounding box center [438, 456] width 99 height 19
